Goal: Transaction & Acquisition: Purchase product/service

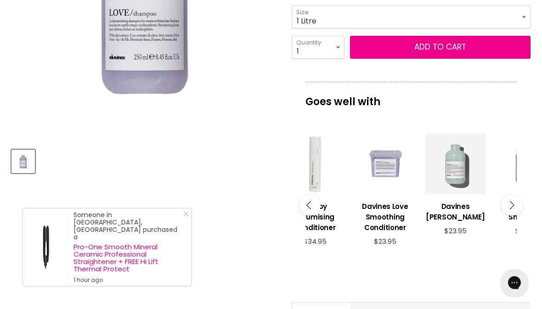
scroll to position [266, 0]
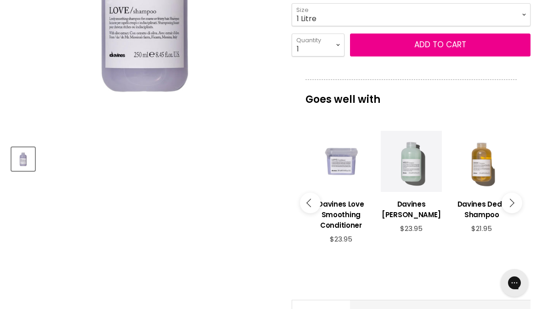
click at [340, 212] on h3 "Davines Love Smoothing Conditioner" at bounding box center [340, 215] width 61 height 32
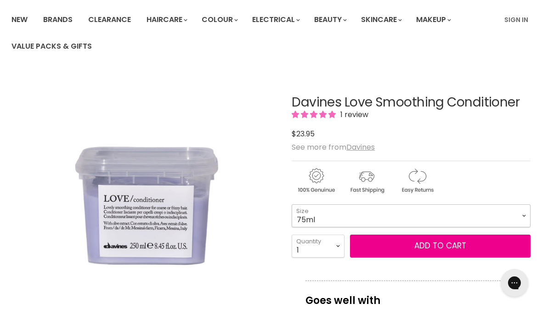
click at [348, 215] on select "75ml 250ml 1 Litre" at bounding box center [410, 215] width 239 height 23
click at [320, 210] on select "75ml 250ml 1 Litre" at bounding box center [410, 215] width 239 height 23
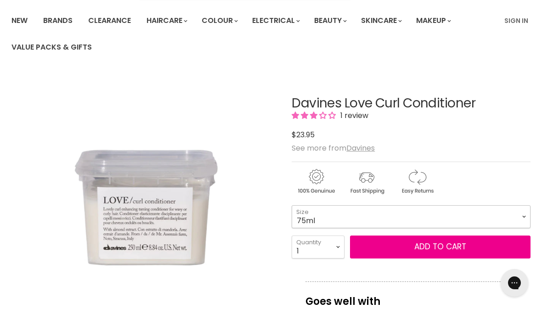
click at [340, 215] on select "75ml 250ml 1 Litre" at bounding box center [410, 216] width 239 height 23
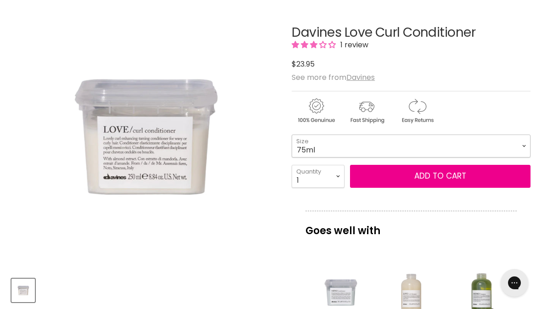
scroll to position [137, 0]
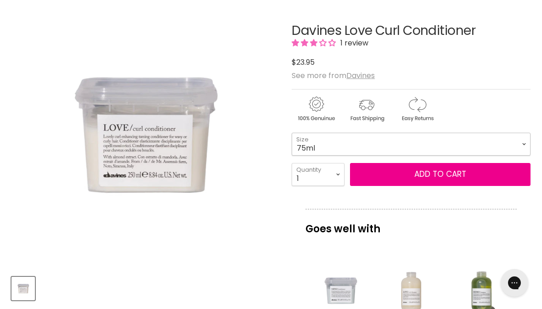
click at [515, 141] on select "75ml 250ml 1 Litre" at bounding box center [410, 144] width 239 height 23
select select "1 Litre"
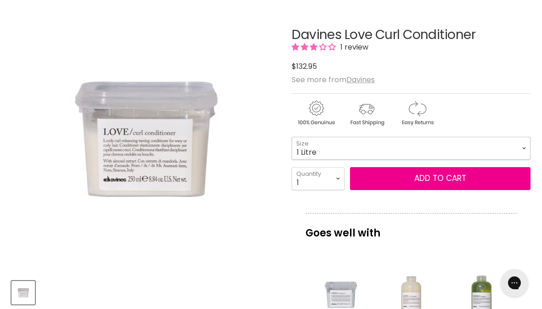
scroll to position [149, 0]
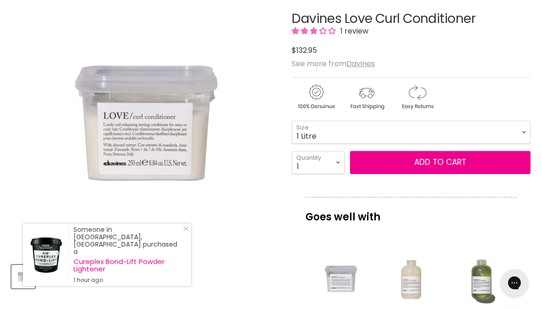
click at [432, 162] on button "Add to cart" at bounding box center [440, 162] width 180 height 23
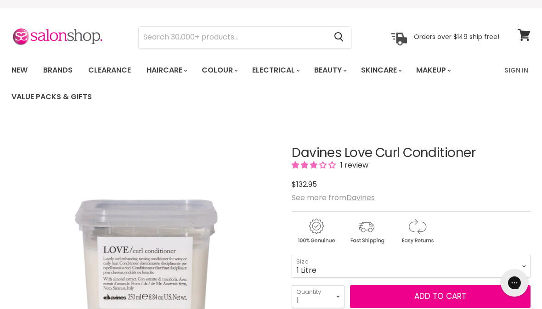
scroll to position [0, 0]
